Goal: Check status: Check status

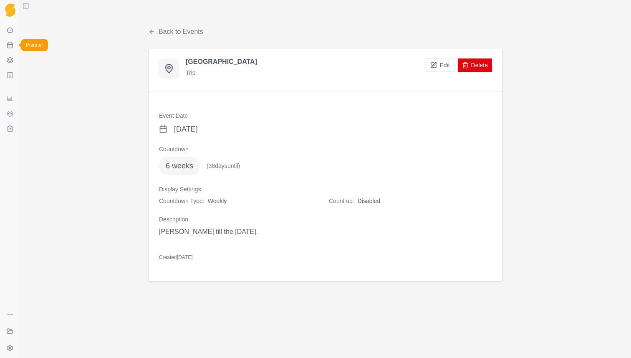
click at [13, 47] on icon at bounding box center [10, 45] width 7 height 7
select select "month"
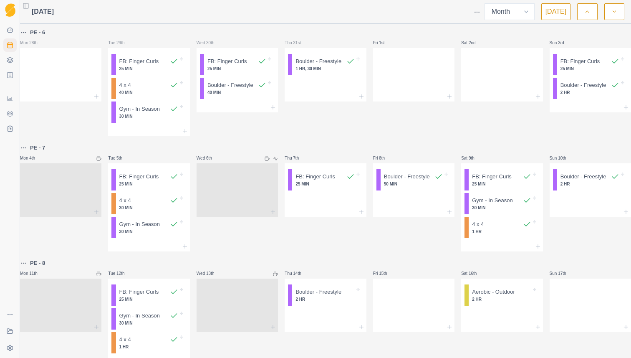
click at [479, 8] on html "Sequence Dashboard Planner Workouts Plans Performance Metrics Goals Tests Coach…" at bounding box center [315, 179] width 631 height 358
click at [442, 28] on div "Events" at bounding box center [444, 26] width 79 height 13
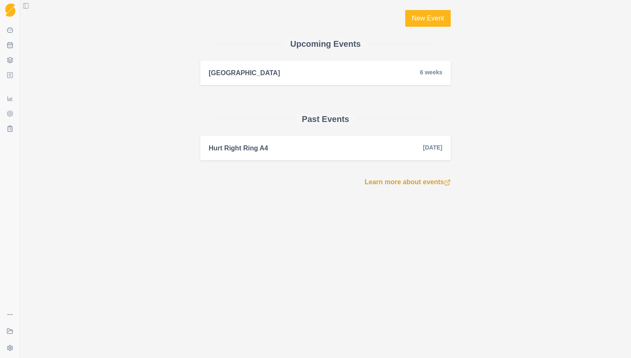
click at [322, 152] on div "Hurt Right Ring A4 [DATE]" at bounding box center [326, 148] width 234 height 8
